Goal: Task Accomplishment & Management: Use online tool/utility

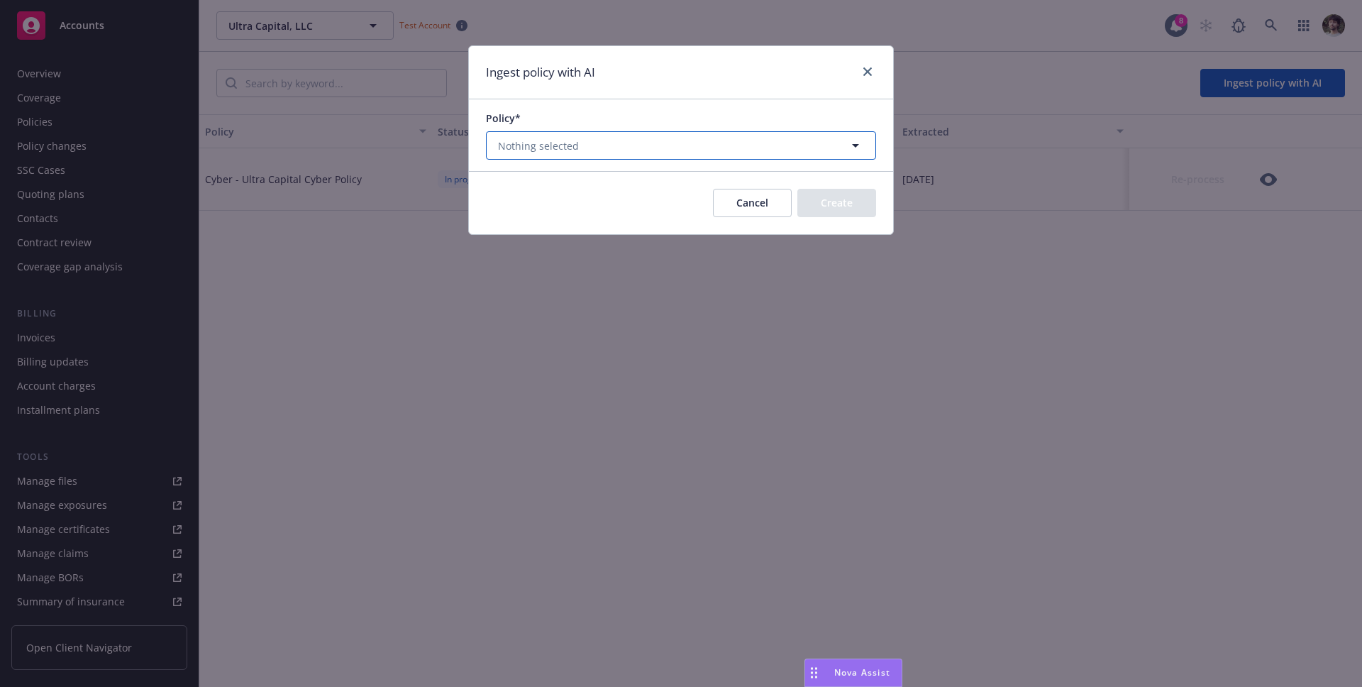
click at [683, 143] on button "Nothing selected" at bounding box center [681, 145] width 390 height 28
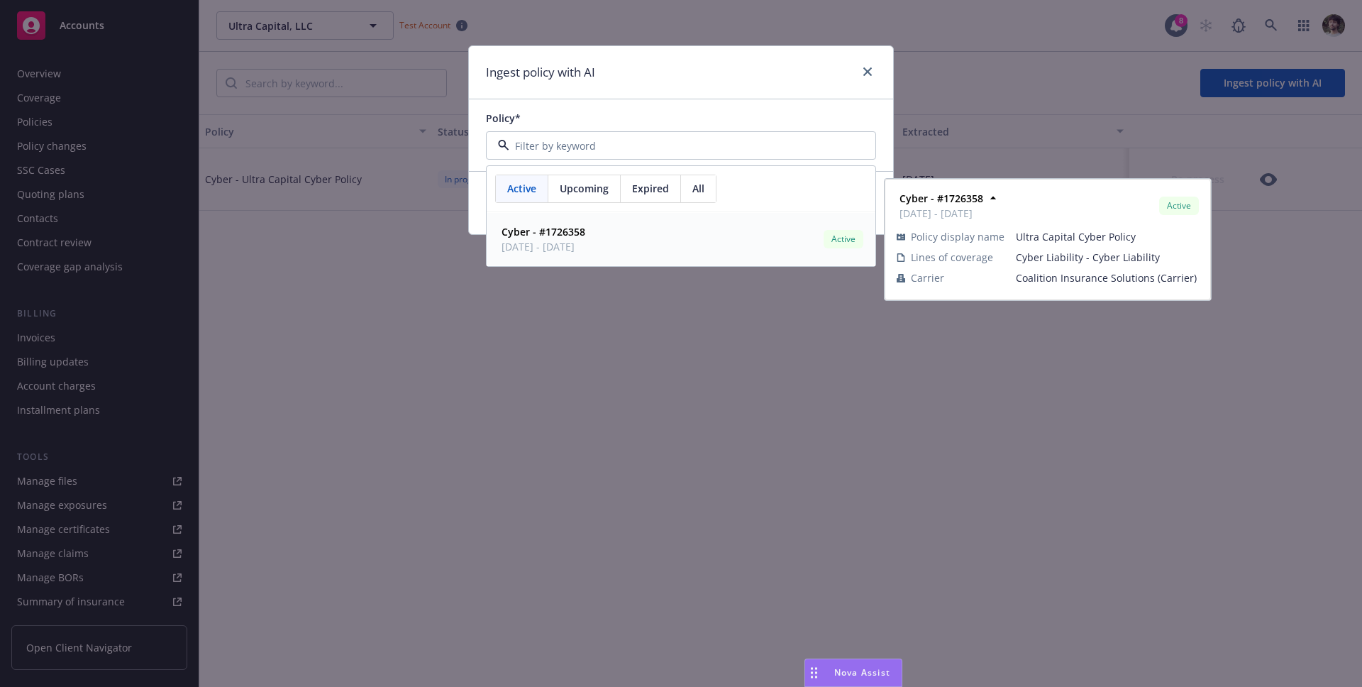
click at [585, 250] on span "[DATE] - [DATE]" at bounding box center [544, 246] width 84 height 15
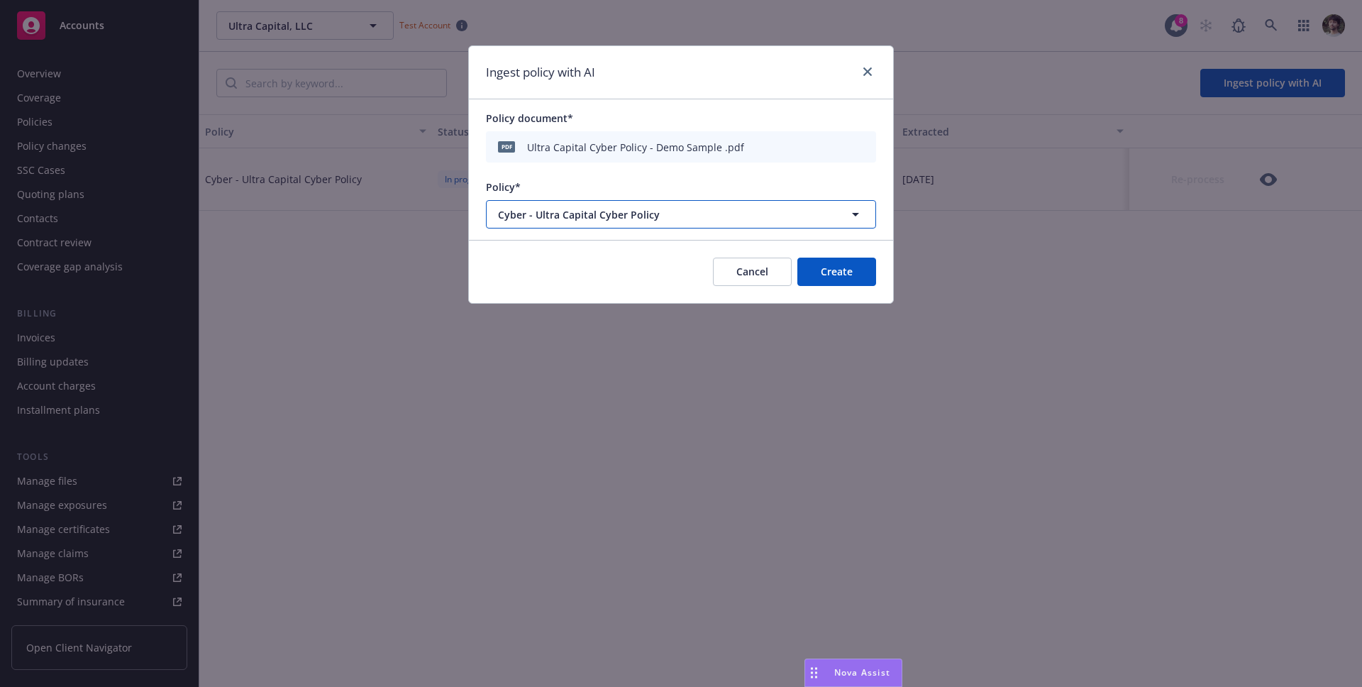
click at [595, 218] on span "Cyber - Ultra Capital Cyber Policy" at bounding box center [655, 214] width 314 height 15
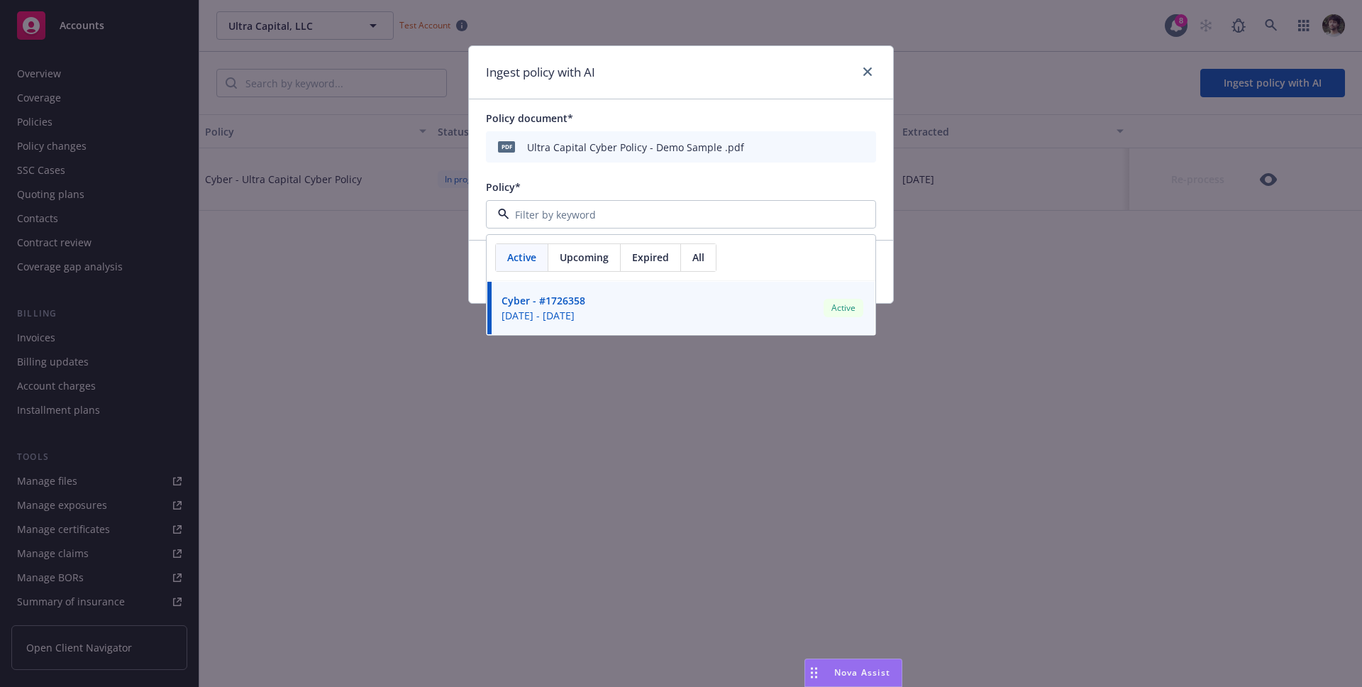
click at [1076, 231] on div "Ingest policy with AI Policy document* pdf Ultra Capital Cyber Policy - Demo Sa…" at bounding box center [681, 343] width 1362 height 687
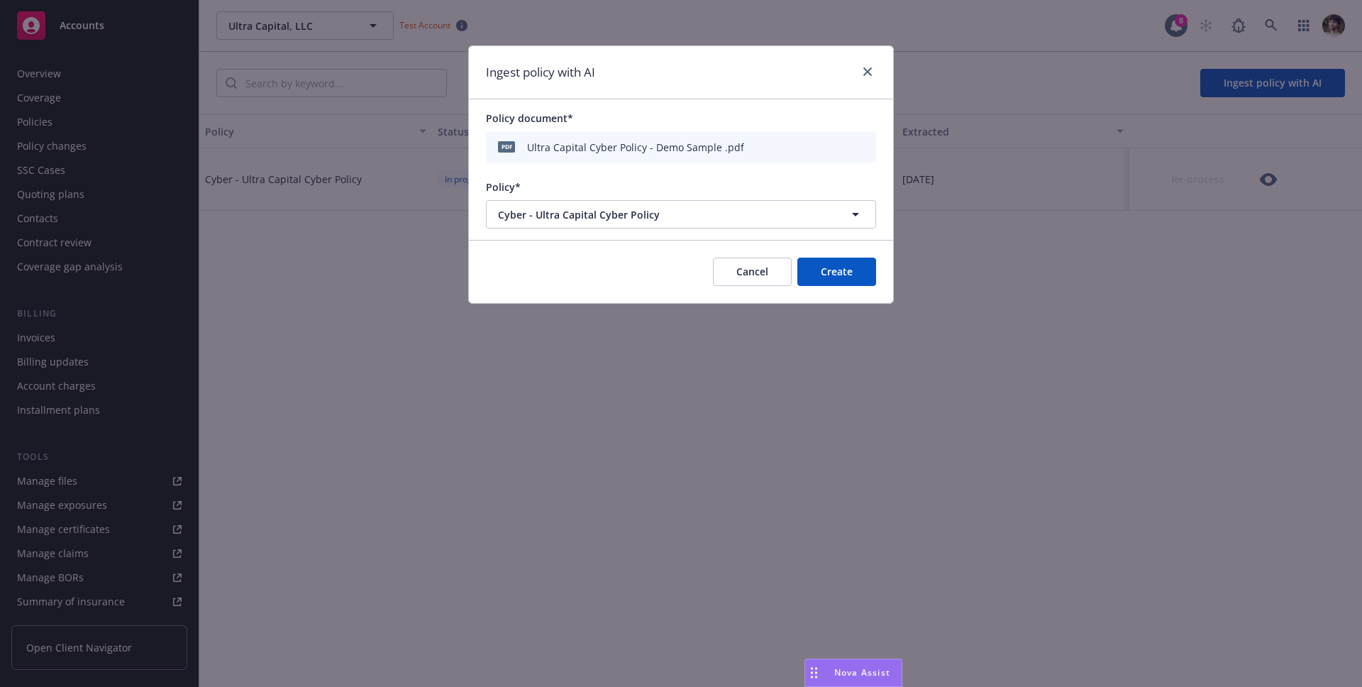
click at [739, 260] on button "Cancel" at bounding box center [752, 272] width 79 height 28
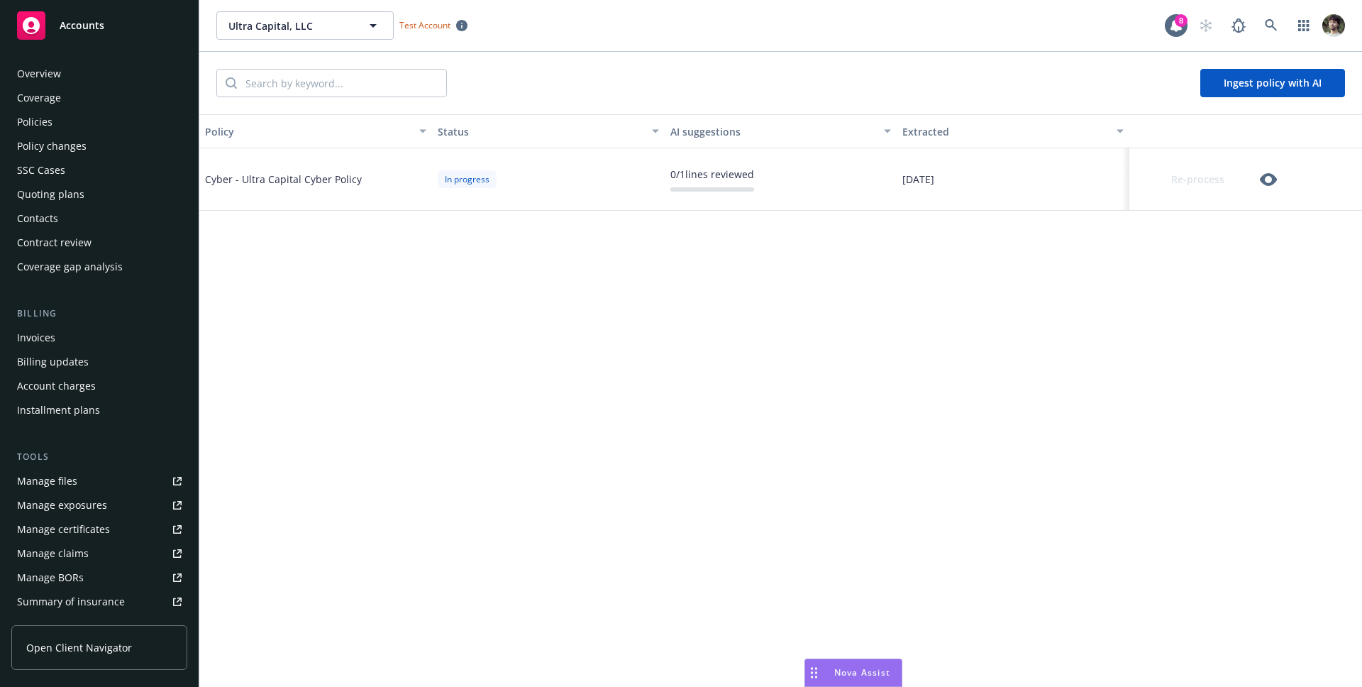
click at [1272, 81] on button "Ingest policy with AI" at bounding box center [1272, 83] width 145 height 28
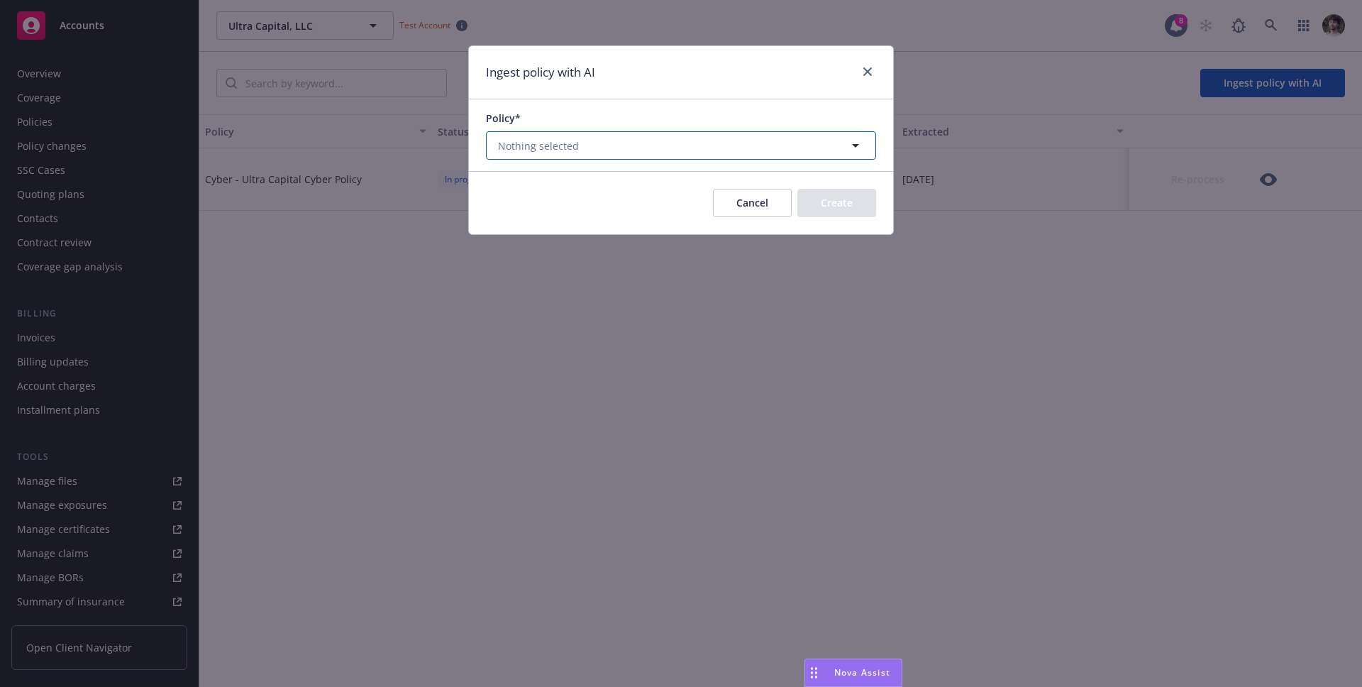
click at [651, 157] on button "Nothing selected" at bounding box center [681, 145] width 390 height 28
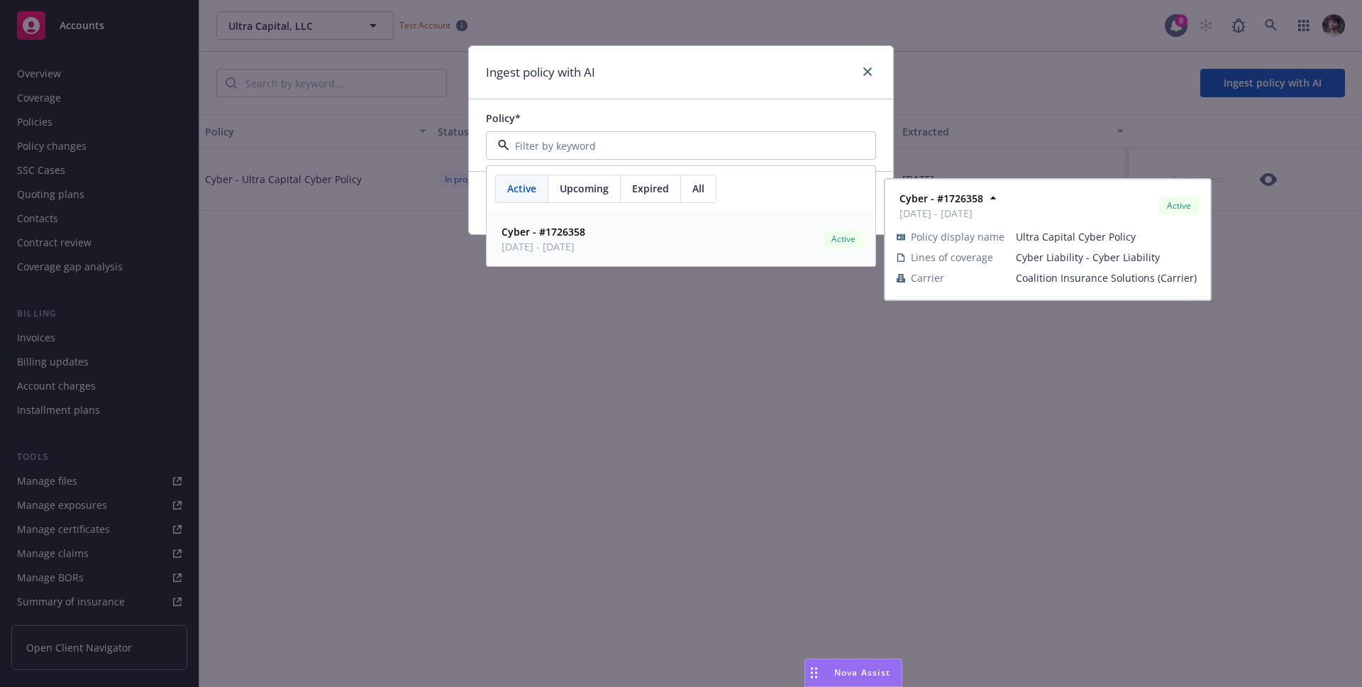
click at [585, 233] on span "Cyber - #1726358" at bounding box center [544, 231] width 84 height 15
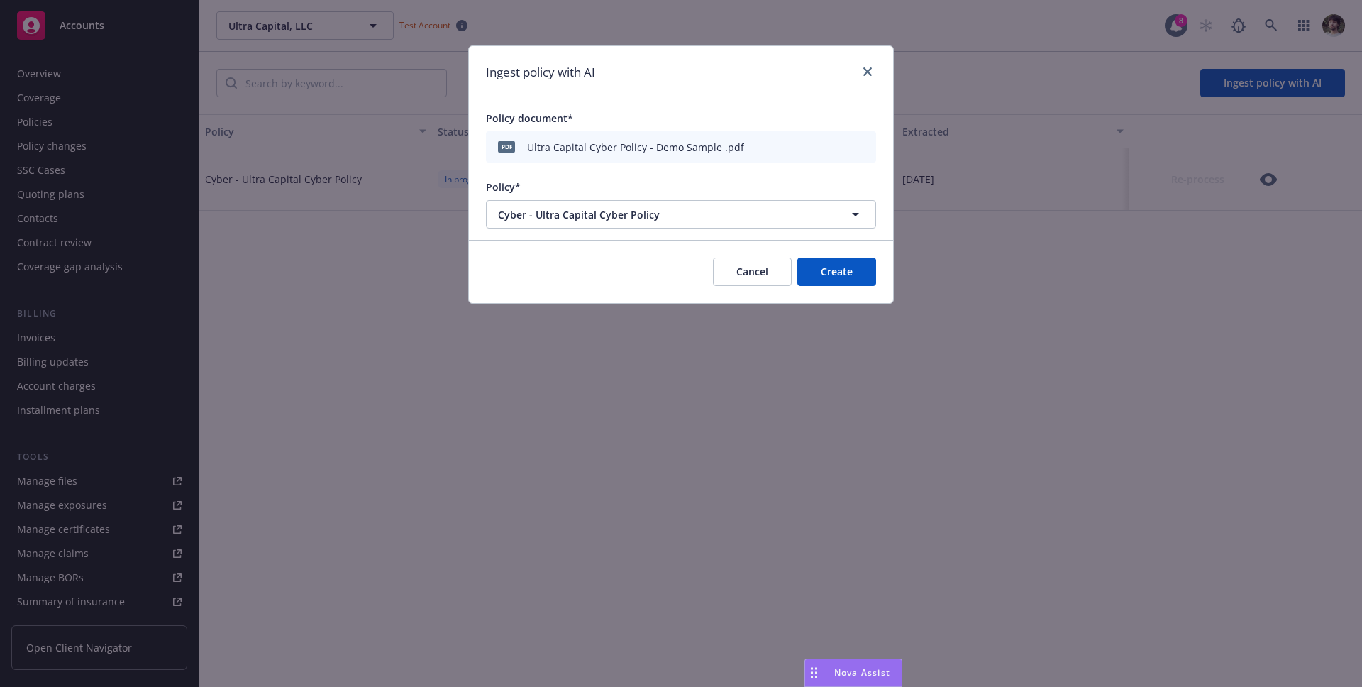
click at [848, 280] on button "Create" at bounding box center [836, 272] width 79 height 28
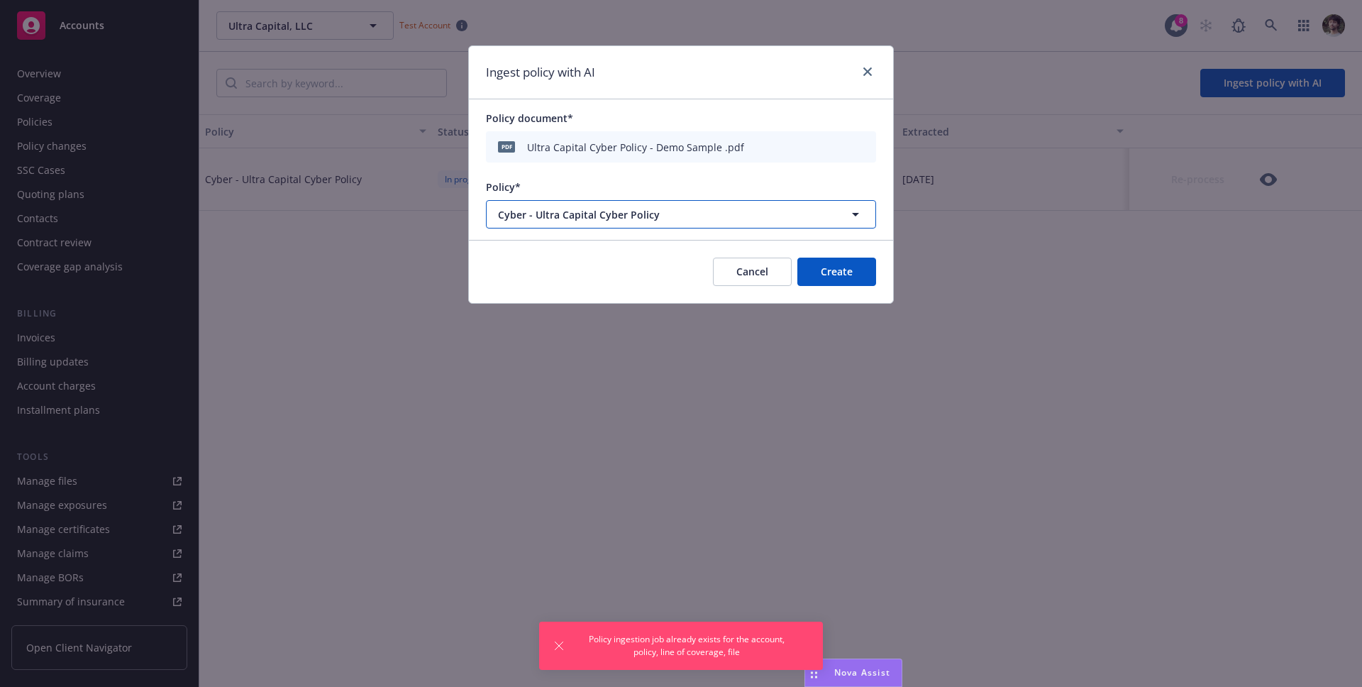
click at [720, 201] on button "Cyber - Ultra Capital Cyber Policy" at bounding box center [681, 214] width 390 height 28
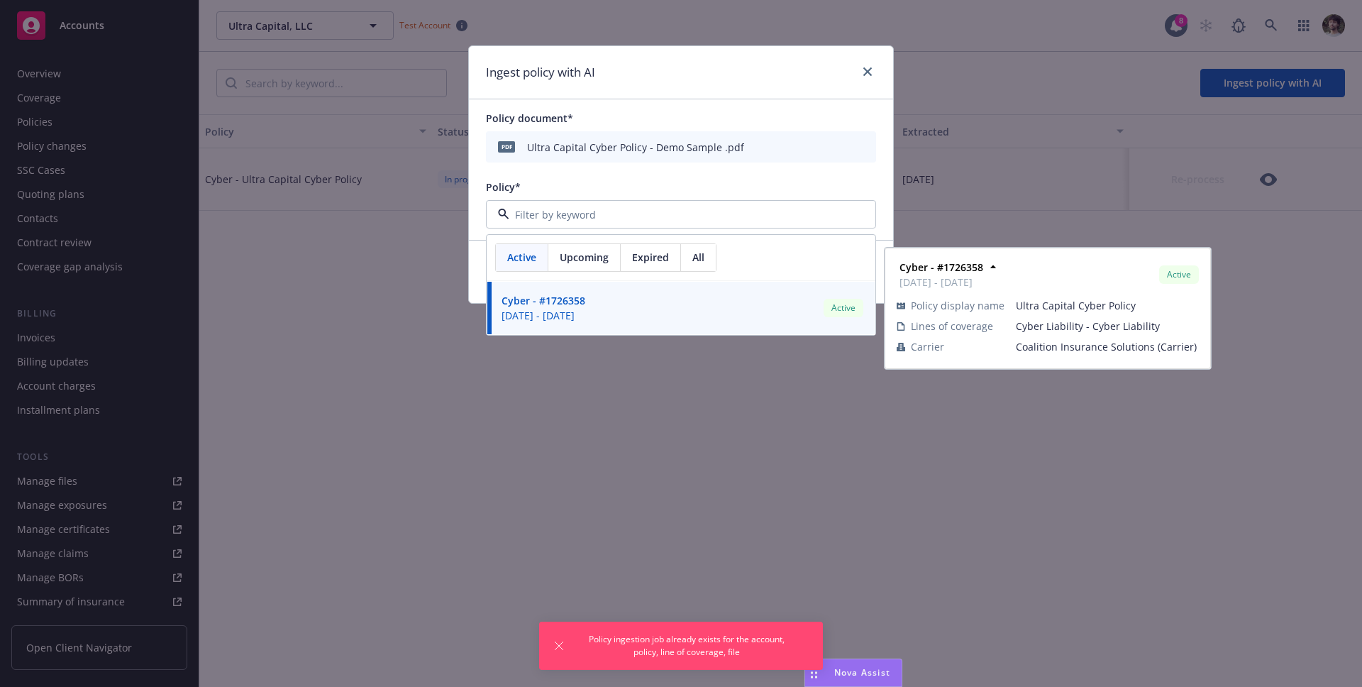
click at [631, 262] on div "Expired" at bounding box center [651, 257] width 60 height 27
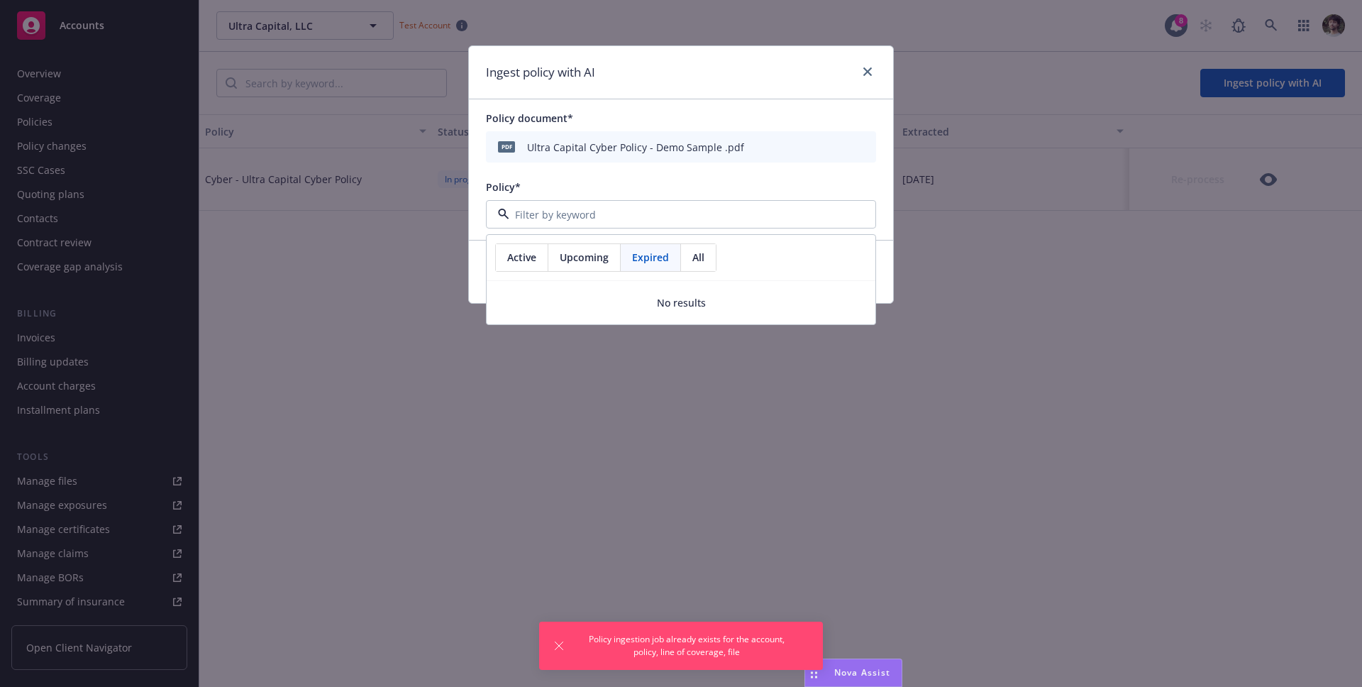
click at [604, 264] on span "Upcoming" at bounding box center [584, 257] width 49 height 15
click at [721, 258] on div "Active Upcoming Expired All" at bounding box center [681, 258] width 389 height 46
click at [699, 263] on span "All" at bounding box center [698, 257] width 12 height 15
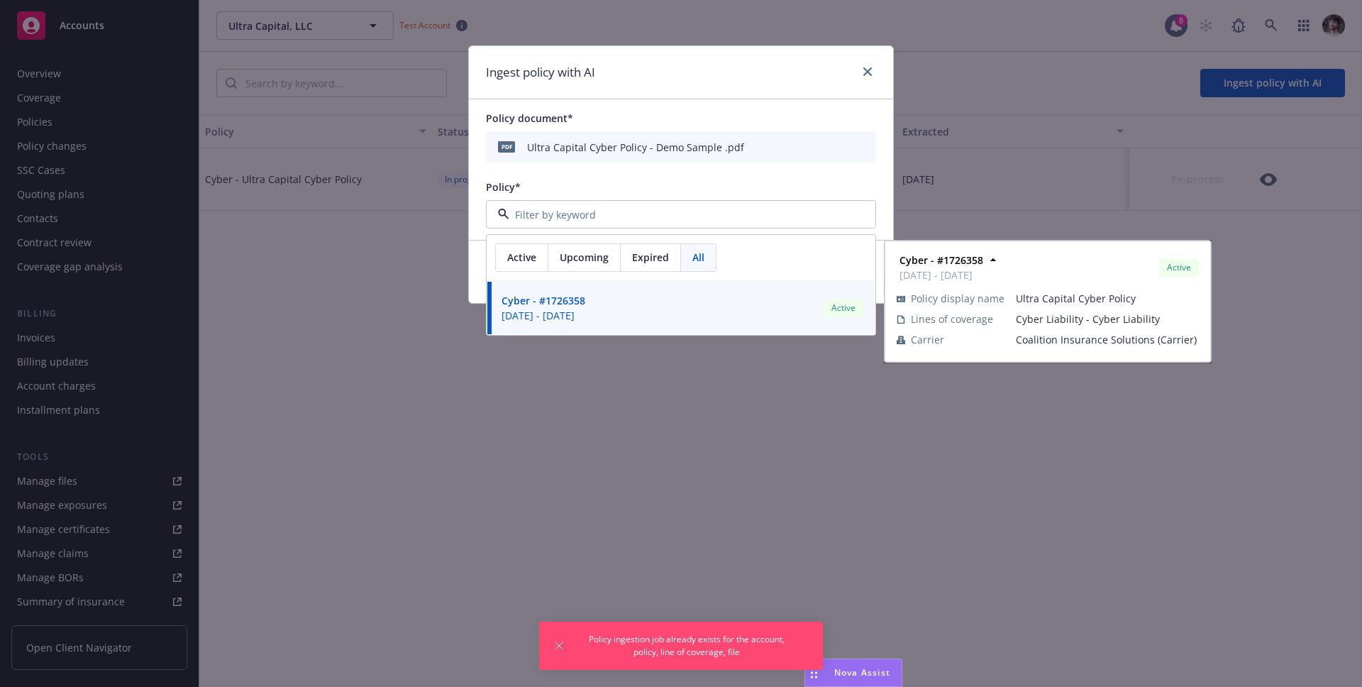
click at [866, 62] on div "Ingest policy with AI" at bounding box center [681, 72] width 424 height 53
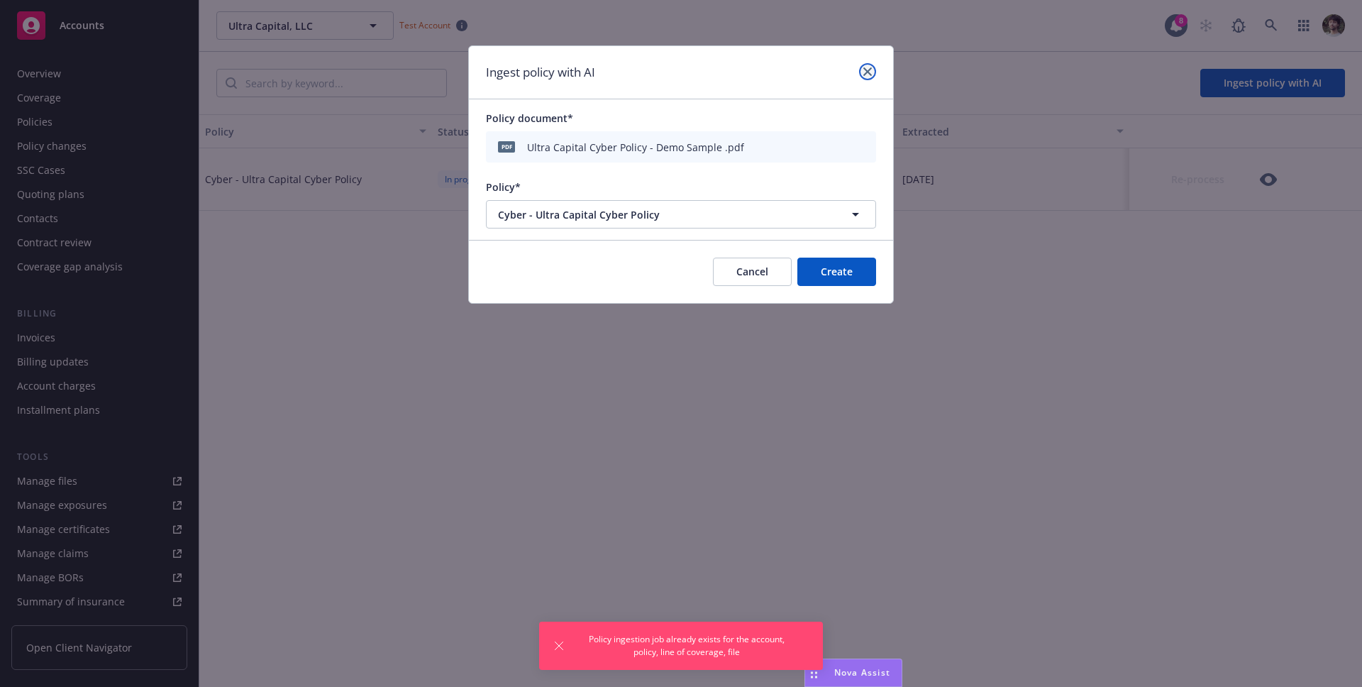
click at [868, 67] on icon "close" at bounding box center [867, 71] width 9 height 9
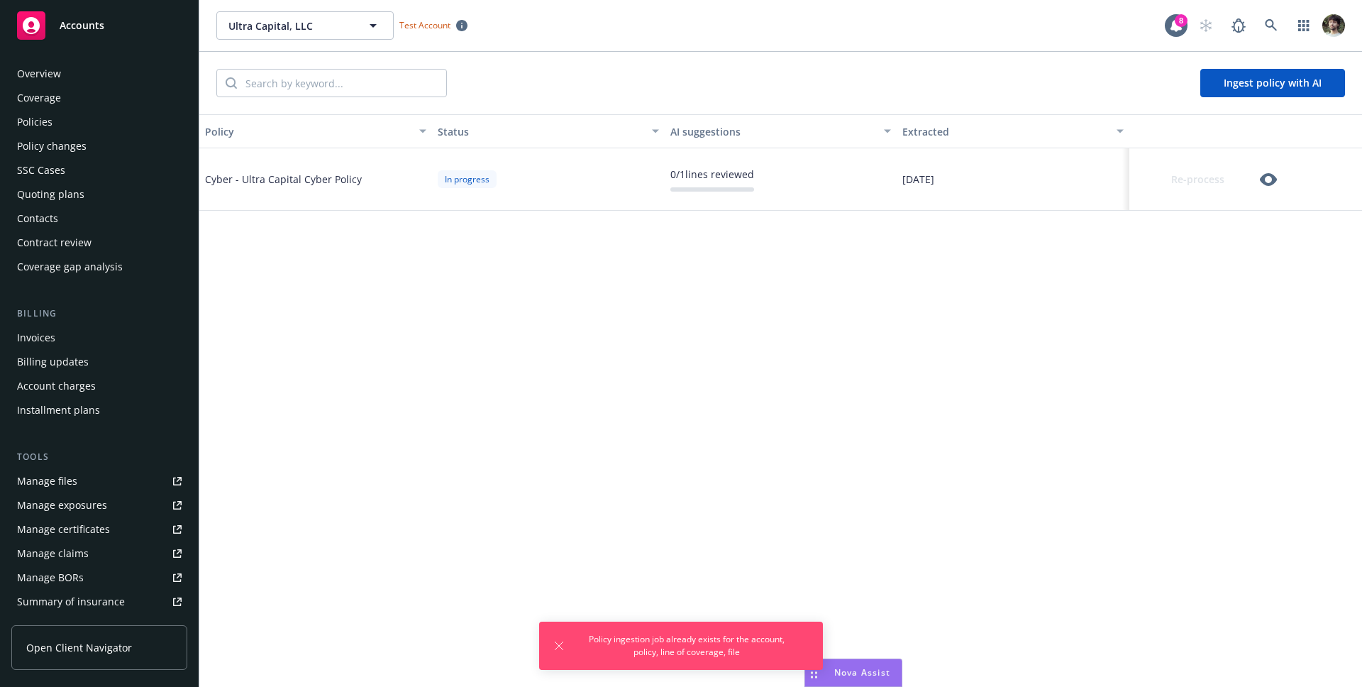
click at [1271, 176] on icon "button" at bounding box center [1268, 179] width 17 height 17
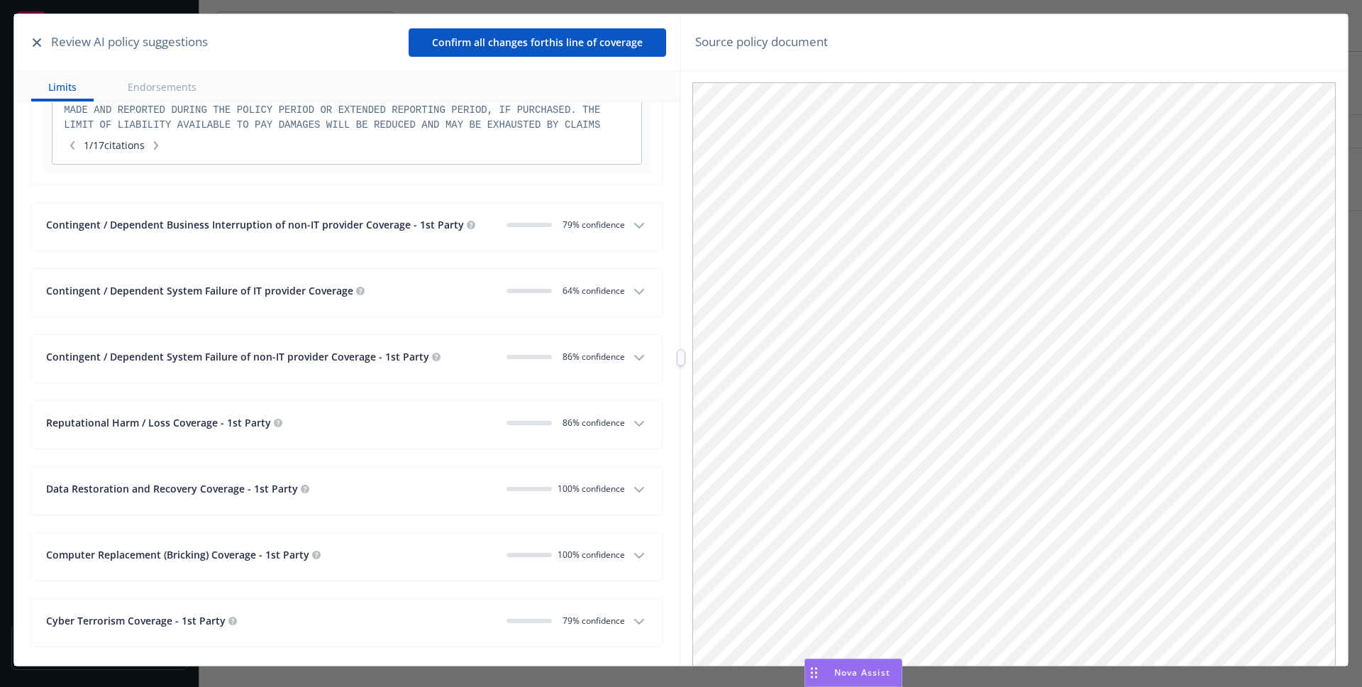
scroll to position [1662, 0]
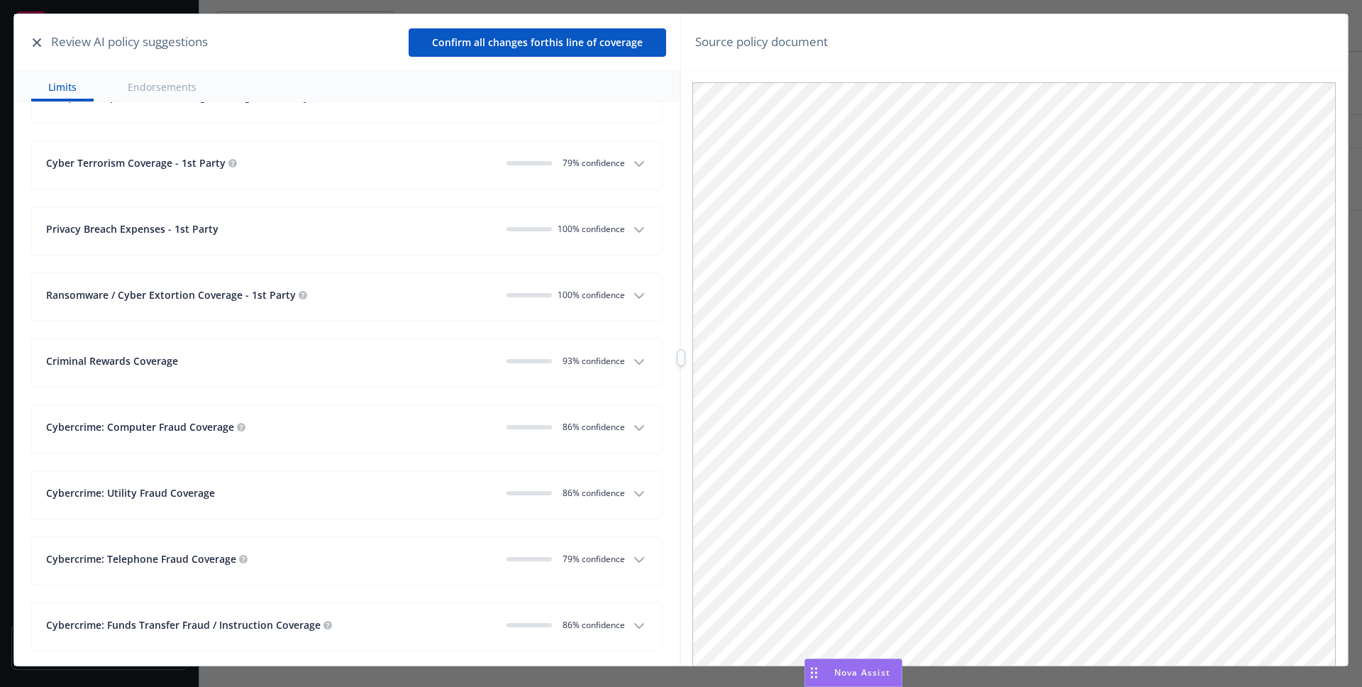
click at [597, 289] on span "100% confidence" at bounding box center [591, 295] width 67 height 12
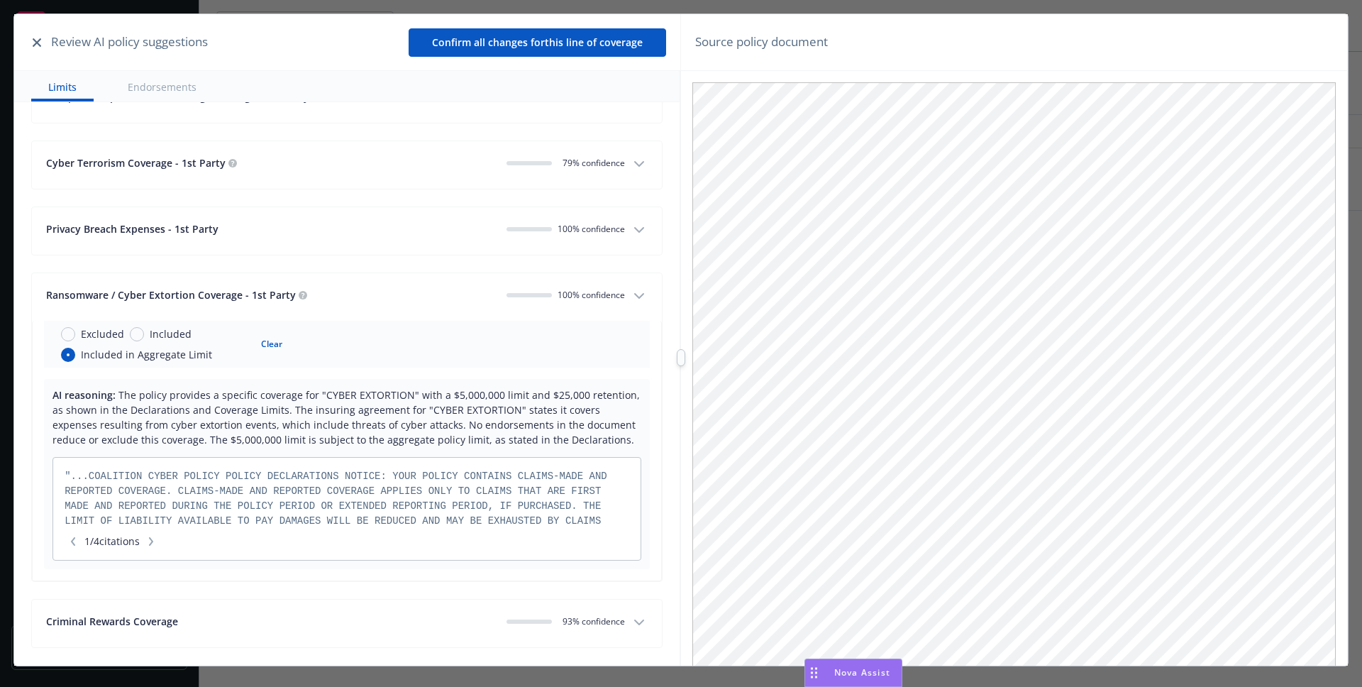
click at [593, 289] on span "100% confidence" at bounding box center [591, 295] width 67 height 12
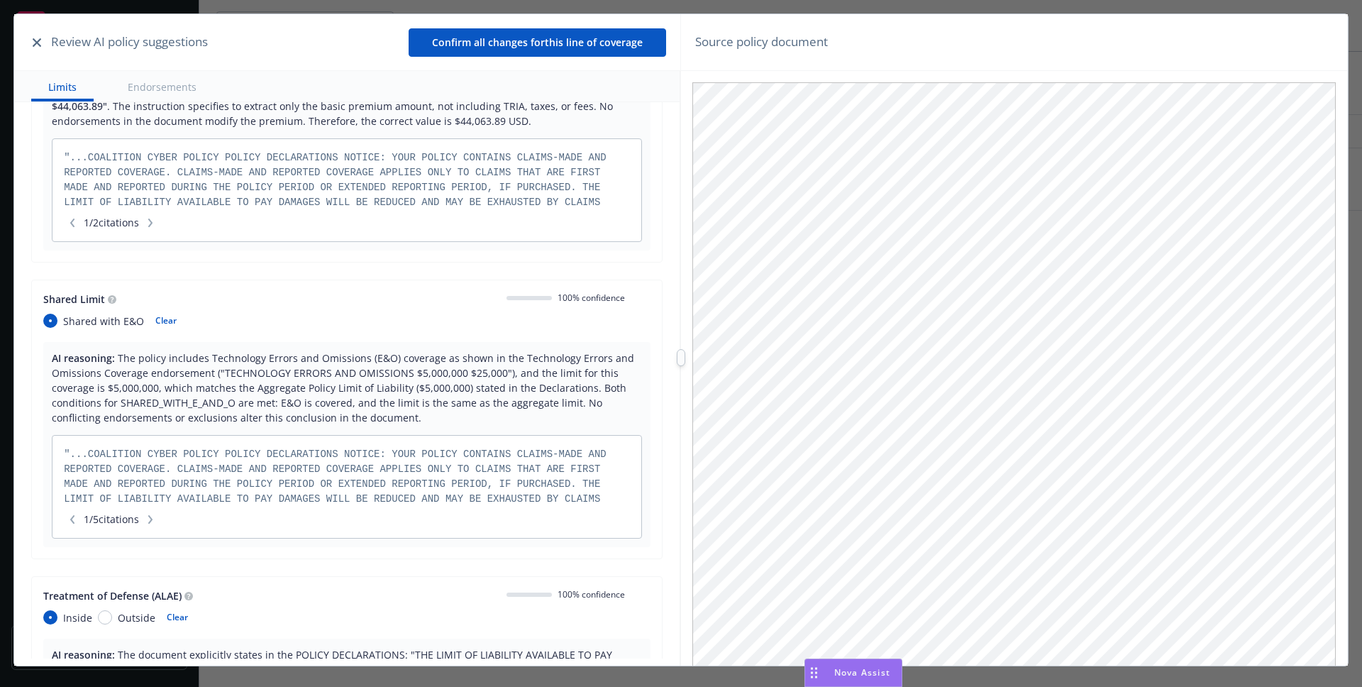
scroll to position [0, 0]
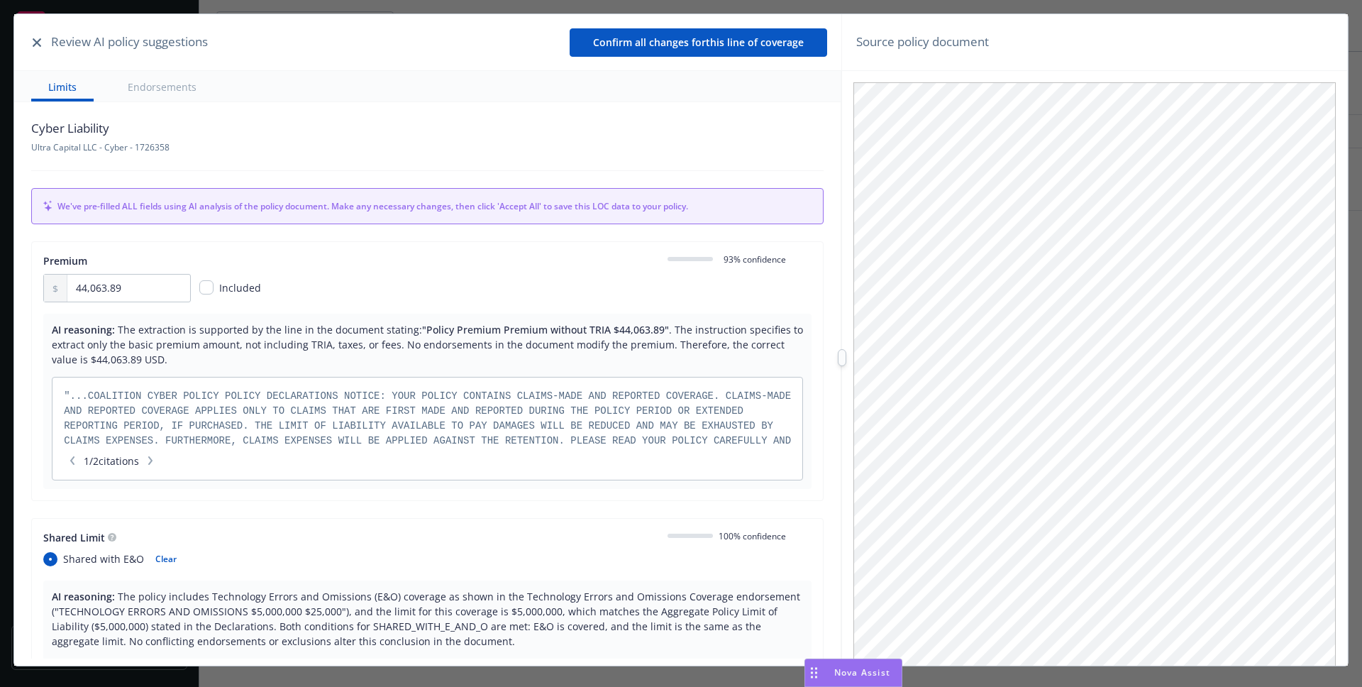
click at [842, 344] on div at bounding box center [842, 357] width 0 height 687
click at [141, 94] on button "Endorsements" at bounding box center [162, 86] width 103 height 31
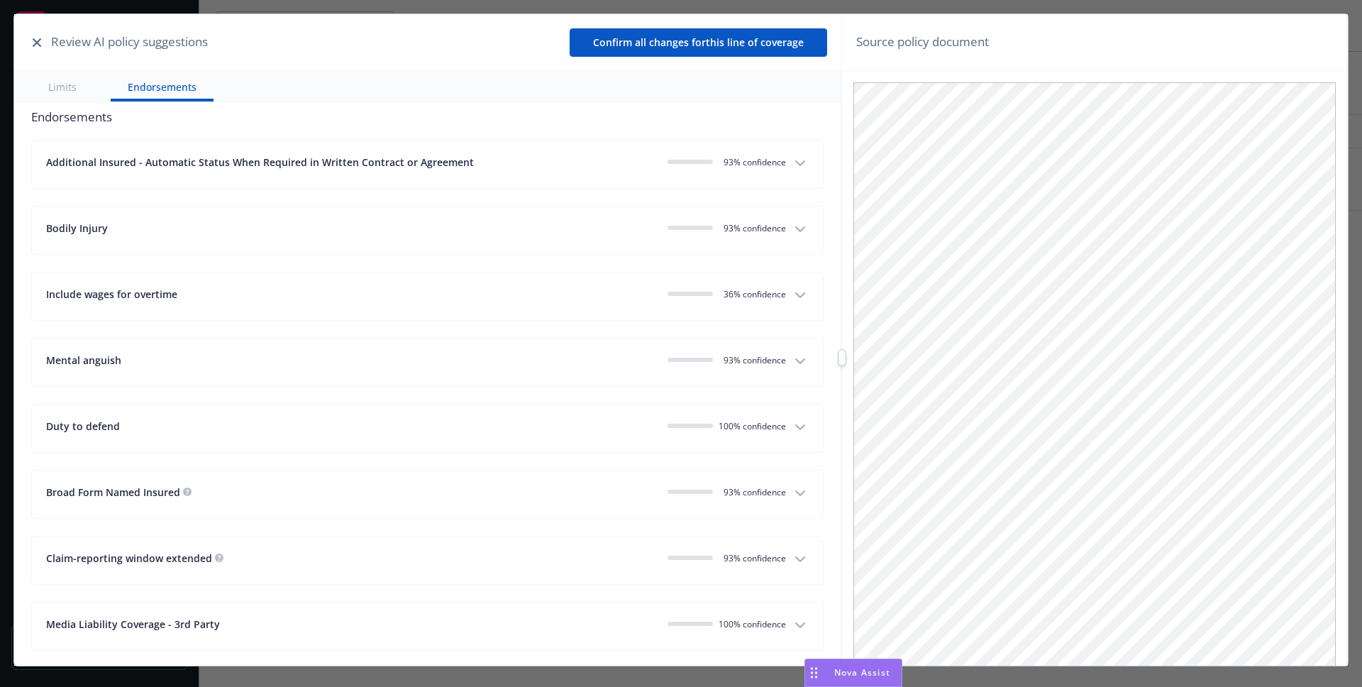
scroll to position [2633, 0]
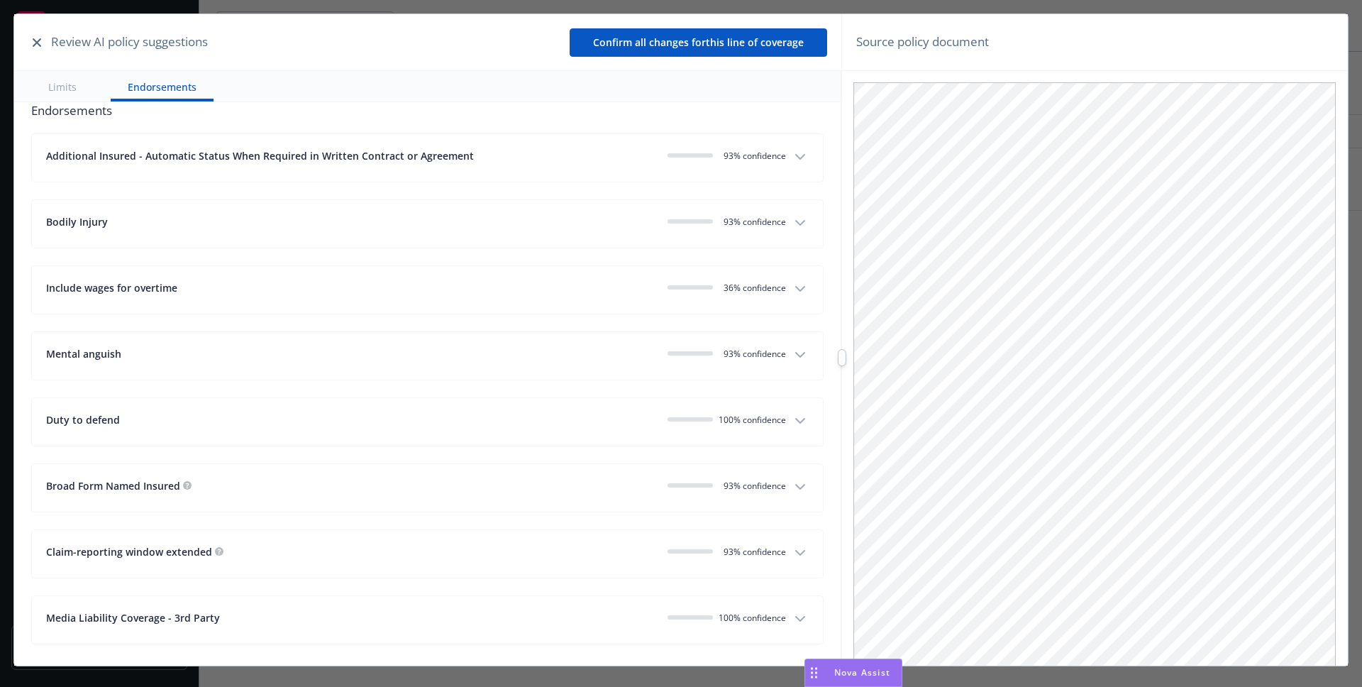
click at [766, 163] on div "Additional Insured - Automatic Status When Required in Written Contract or Agre…" at bounding box center [416, 157] width 740 height 19
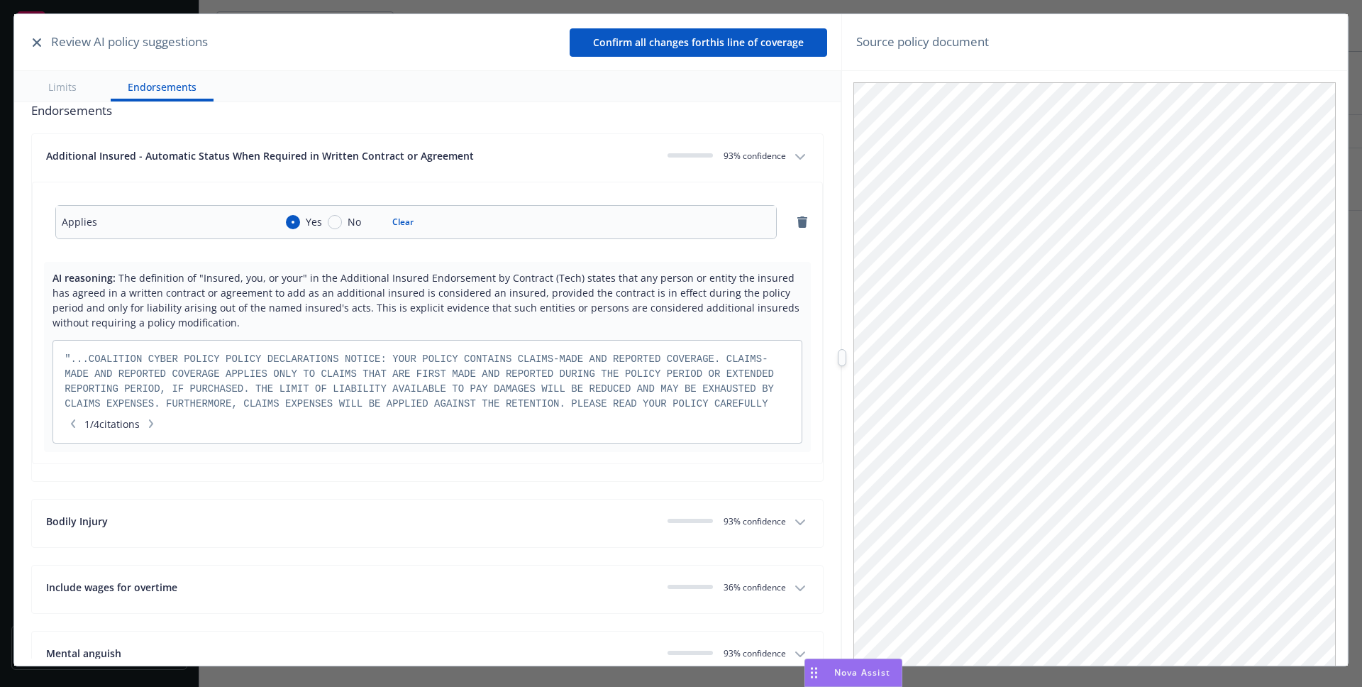
click at [766, 163] on div "Additional Insured - Automatic Status When Required in Written Contract or Agre…" at bounding box center [416, 157] width 740 height 19
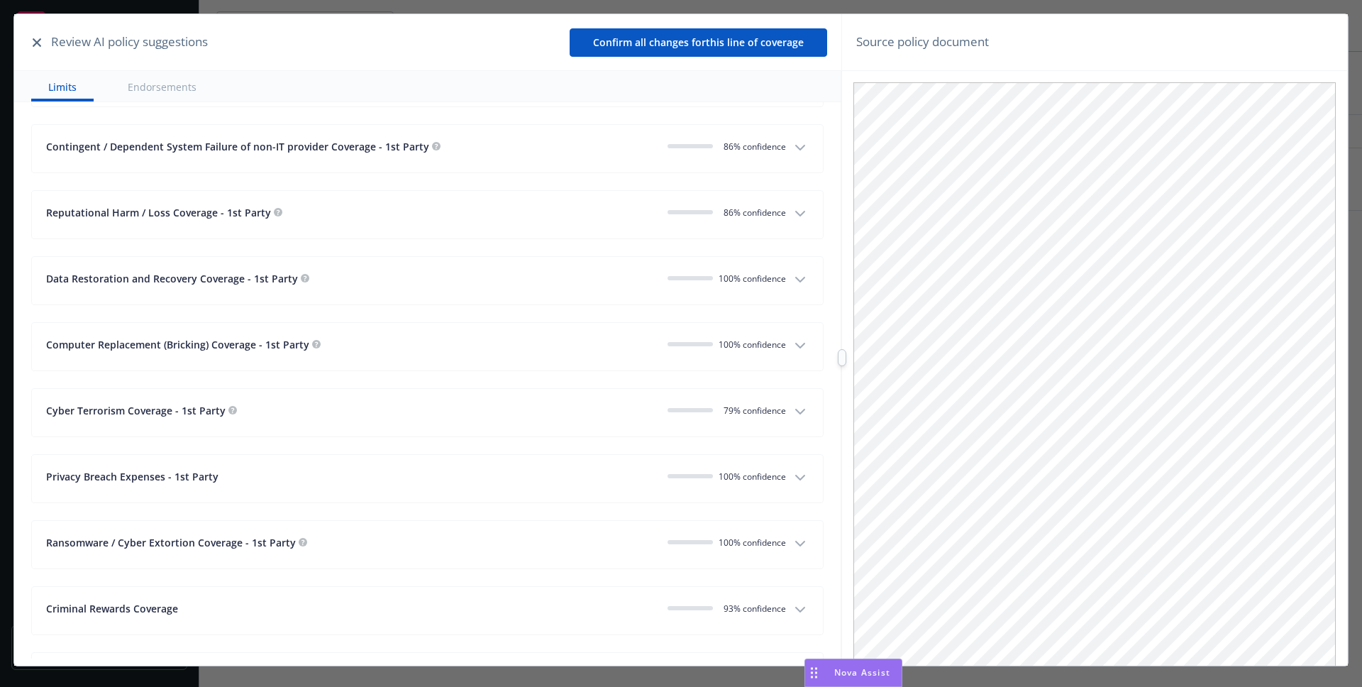
scroll to position [0, 0]
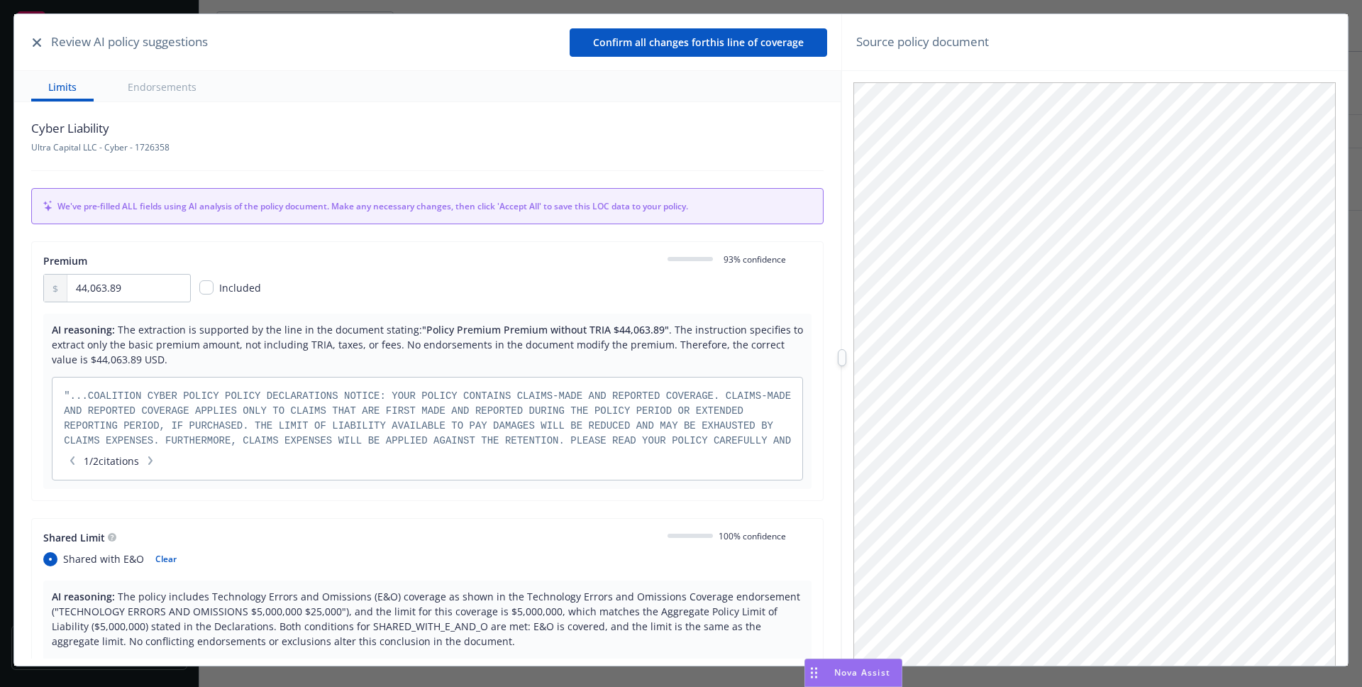
click at [166, 93] on button "Endorsements" at bounding box center [162, 86] width 103 height 31
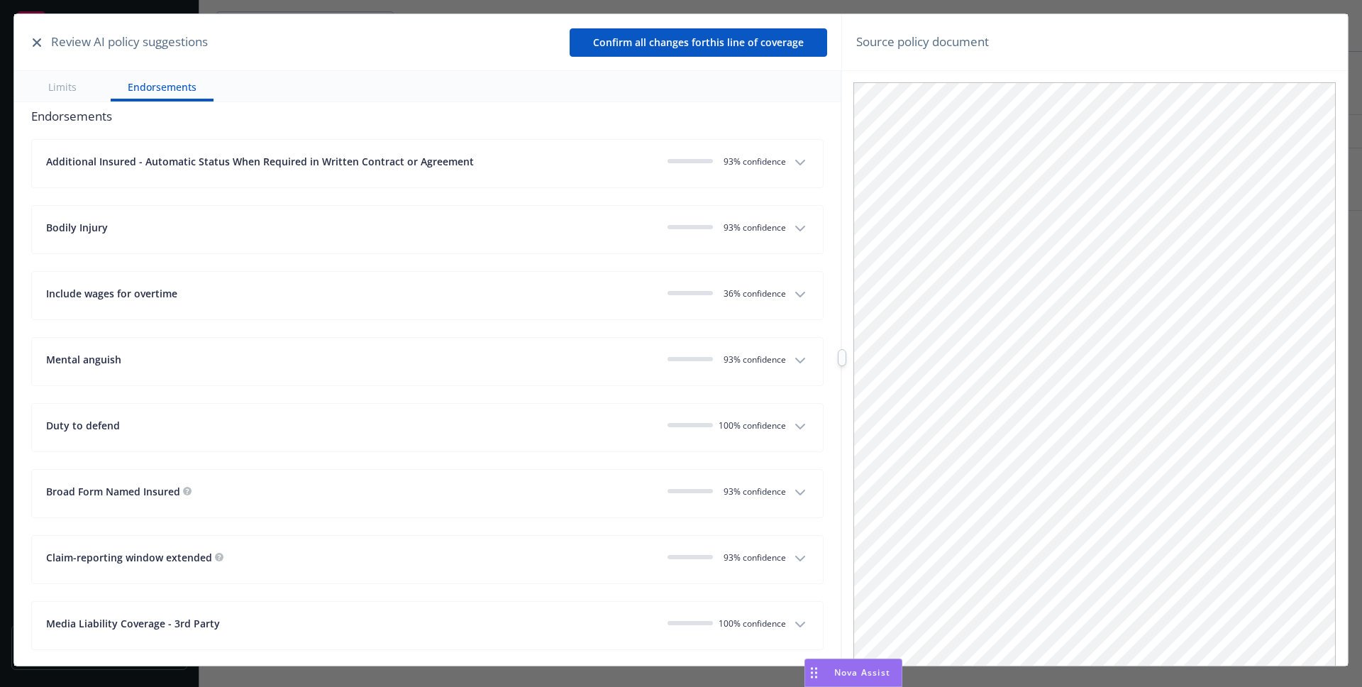
scroll to position [2633, 0]
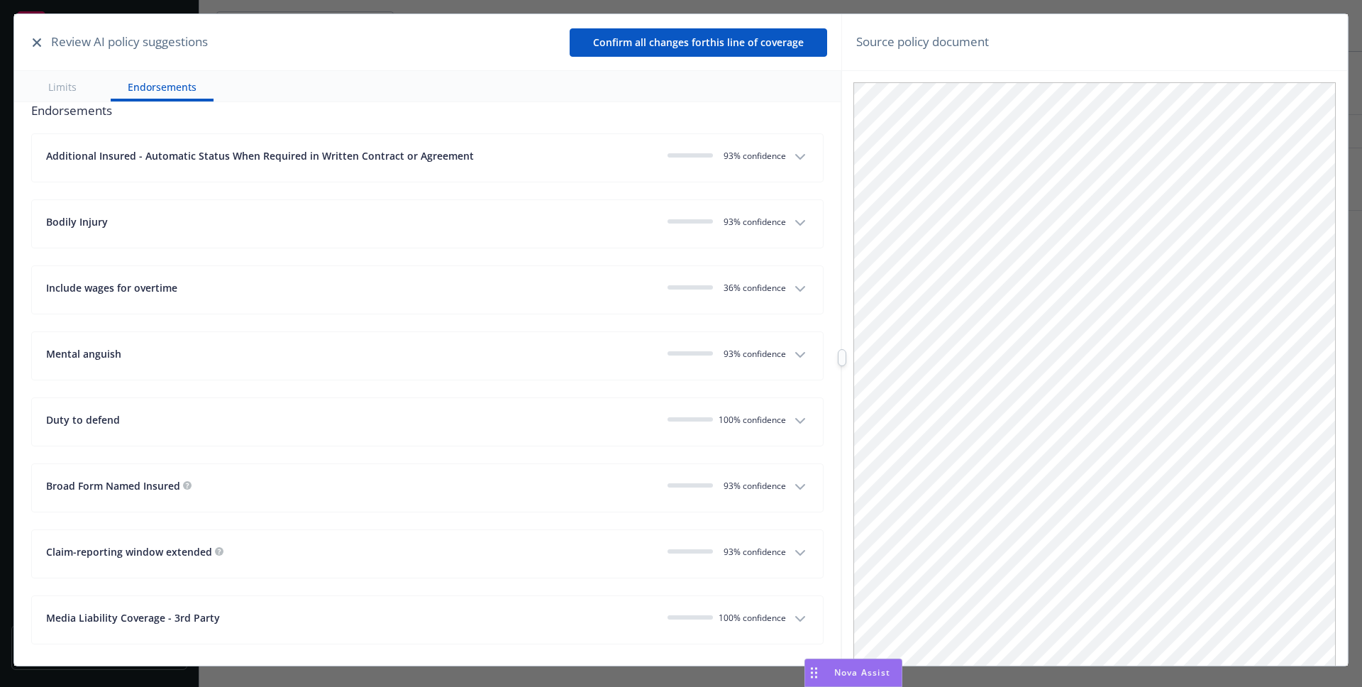
click at [779, 301] on button "Include wages for overtime 0 36 % confidence" at bounding box center [427, 290] width 791 height 48
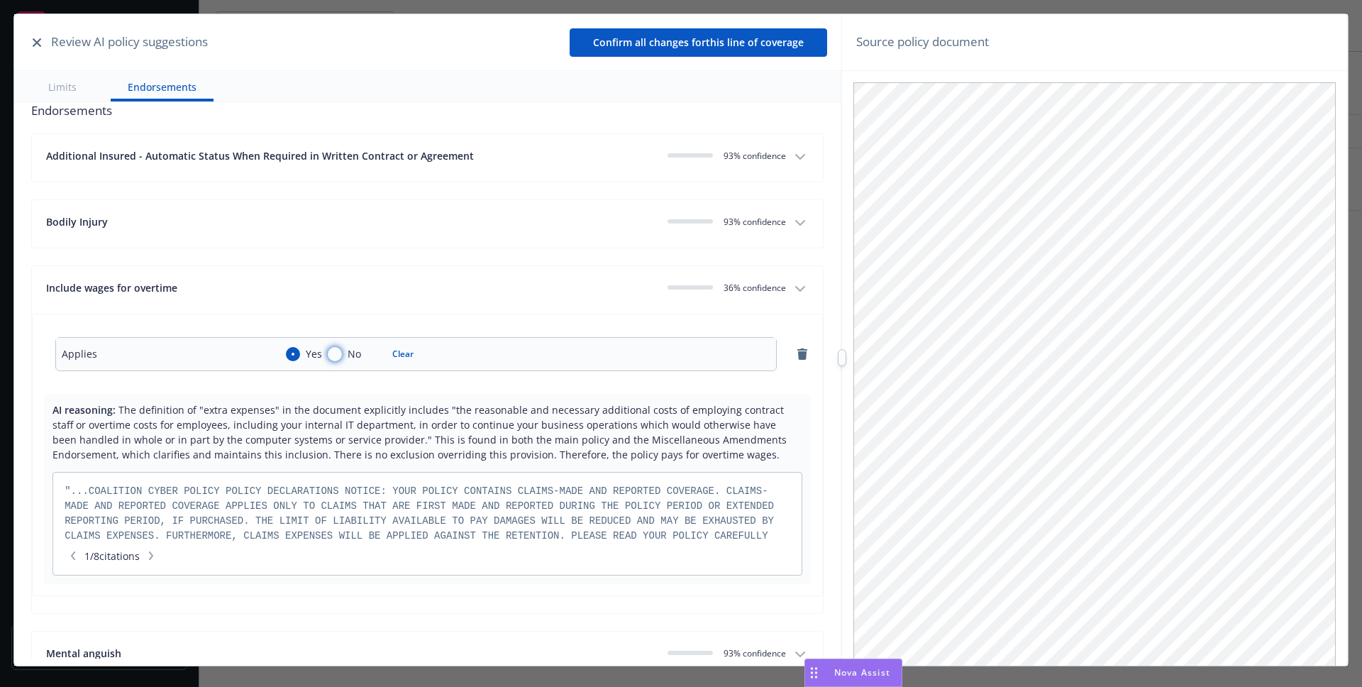
click at [335, 354] on input "No" at bounding box center [335, 354] width 14 height 14
radio input "true"
click at [289, 357] on input "Yes" at bounding box center [293, 354] width 14 height 14
radio input "true"
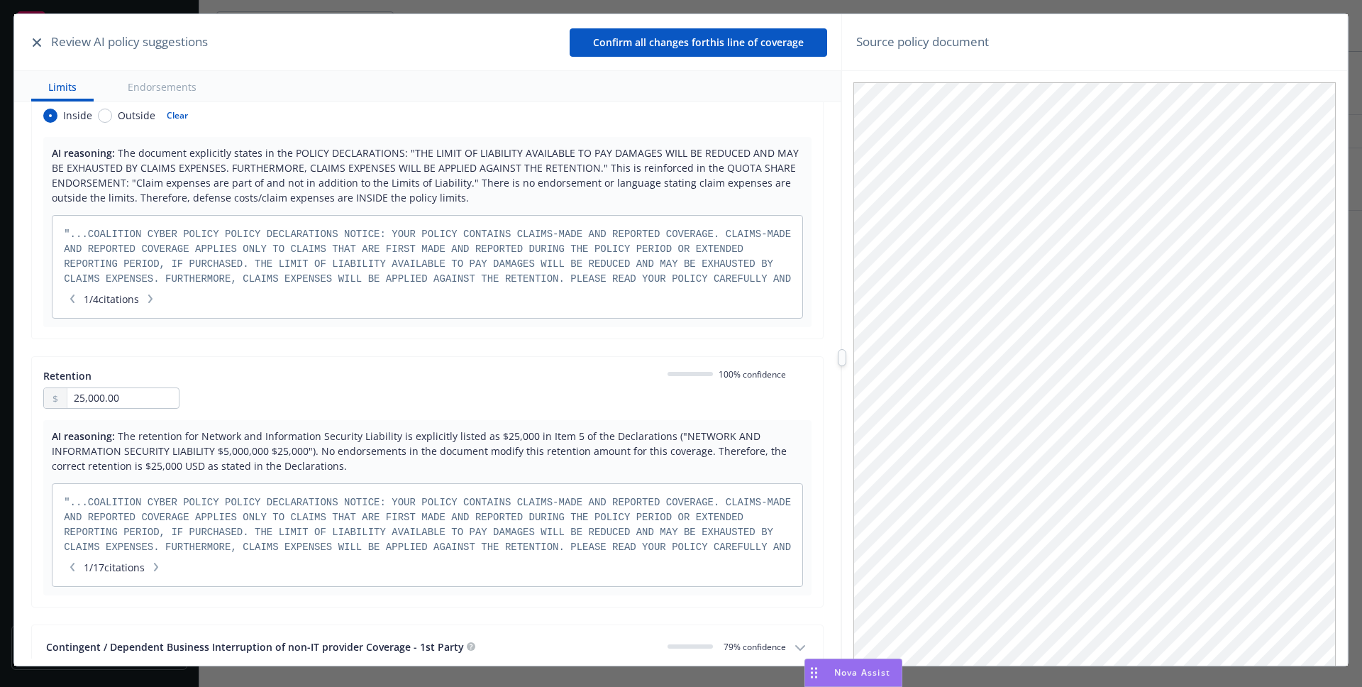
scroll to position [0, 0]
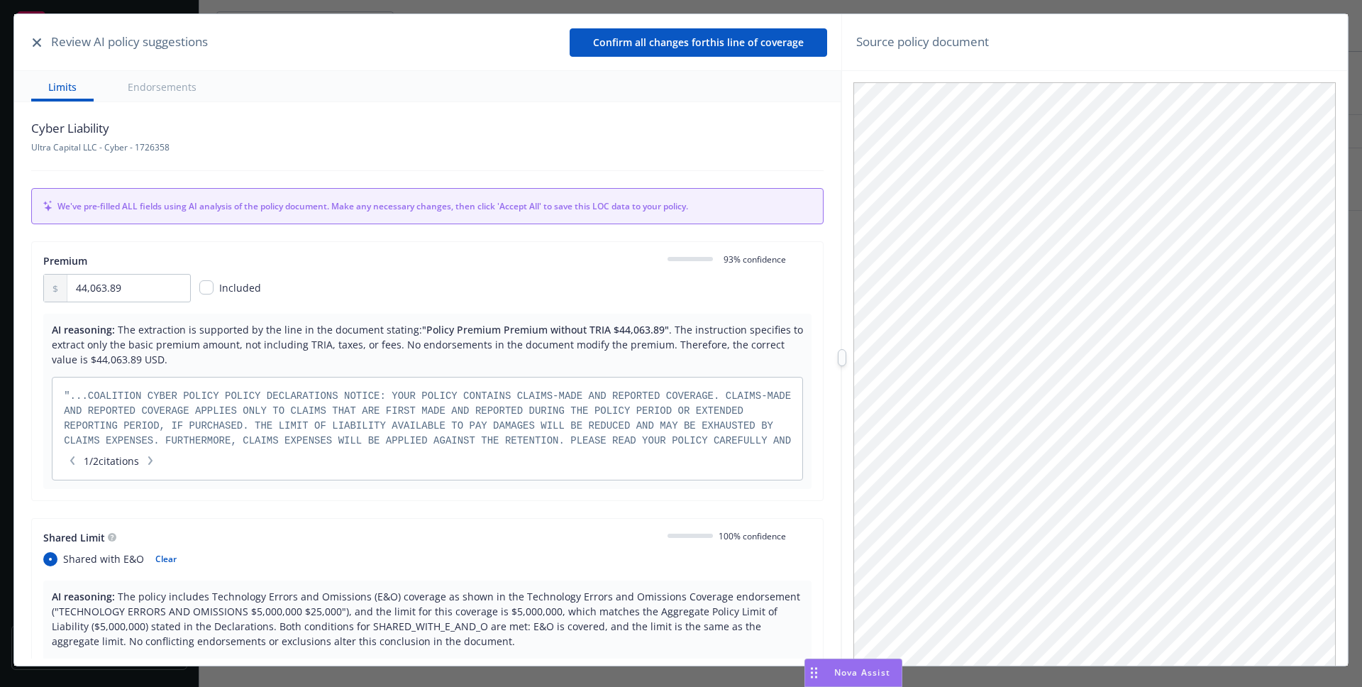
drag, startPoint x: 99, startPoint y: 207, endPoint x: 621, endPoint y: 200, distance: 521.5
click at [556, 196] on div "We've pre-filled ALL fields using AI analysis of the policy document. Make any …" at bounding box center [427, 206] width 793 height 36
drag, startPoint x: 490, startPoint y: 207, endPoint x: 105, endPoint y: 202, distance: 385.3
click at [105, 202] on span "We've pre-filled ALL fields using AI analysis of the policy document. Make any …" at bounding box center [434, 206] width 754 height 12
click at [270, 226] on div "Cyber Liability Ultra Capital LLC - Cyber - 1726358 We've pre-filled ALL fields…" at bounding box center [427, 380] width 827 height 556
